Goal: Find specific page/section: Find specific page/section

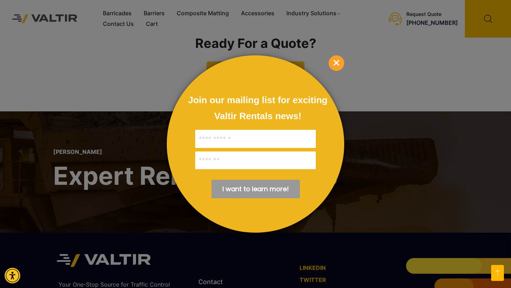
scroll to position [1032, 0]
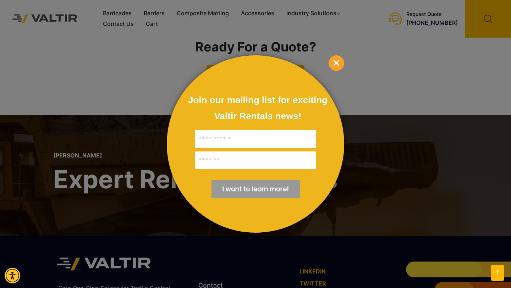
click at [335, 65] on span "×" at bounding box center [337, 63] width 16 height 16
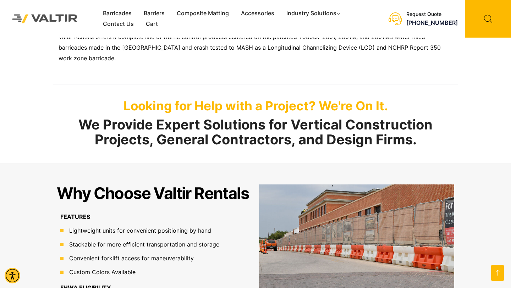
scroll to position [0, 0]
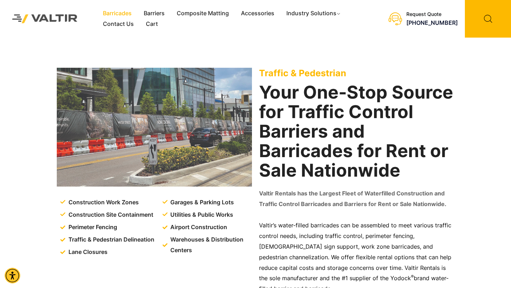
click at [120, 11] on link "Barricades" at bounding box center [117, 13] width 41 height 11
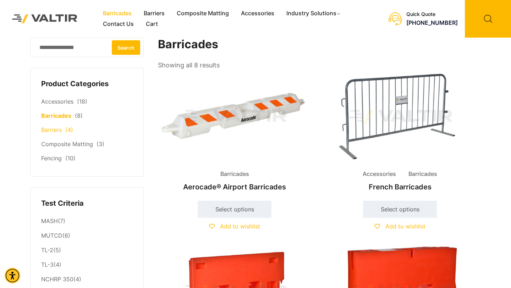
click at [49, 132] on link "Barriers" at bounding box center [51, 129] width 21 height 7
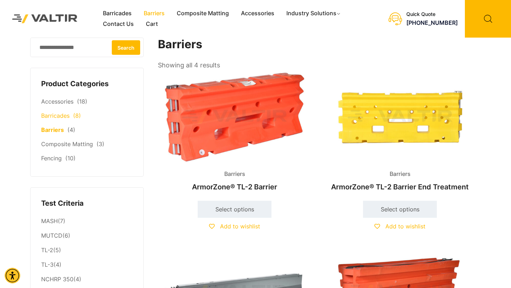
click at [58, 117] on link "Barricades" at bounding box center [55, 115] width 28 height 7
